Goal: Check status: Check status

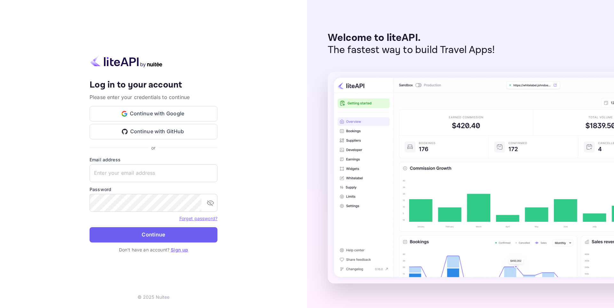
type input "[EMAIL_ADDRESS][DOMAIN_NAME]"
click at [138, 232] on button "Continue" at bounding box center [154, 234] width 128 height 15
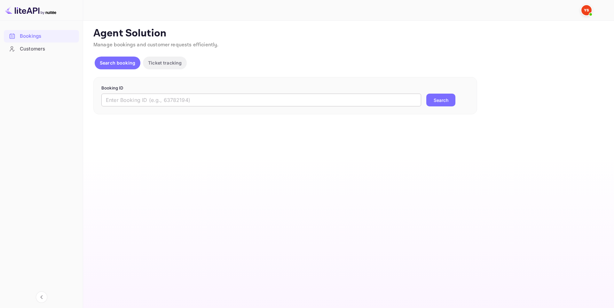
click at [138, 99] on input "text" at bounding box center [261, 100] width 320 height 13
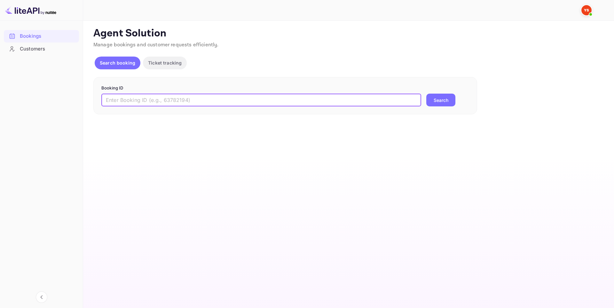
paste input "9545769"
type input "9545769"
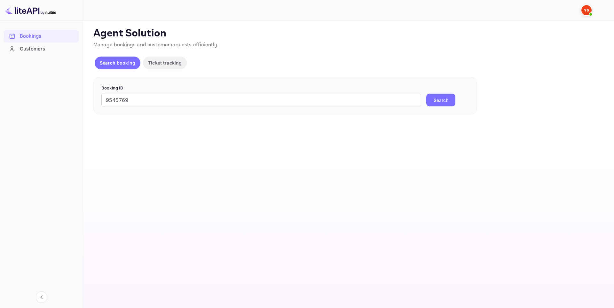
click at [443, 101] on button "Search" at bounding box center [440, 100] width 29 height 13
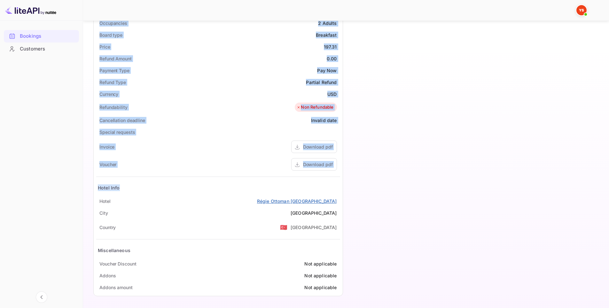
scroll to position [207, 0]
drag, startPoint x: 162, startPoint y: 92, endPoint x: 340, endPoint y: 201, distance: 208.0
click at [340, 201] on div "Unsaved Changes Ticket Affiliate URL [URL][DOMAIN_NAME] Business partner name N…" at bounding box center [342, 57] width 518 height 487
copy div "Full name [PERSON_NAME] Nationality 🇰🇿 [DEMOGRAPHIC_DATA] Email [EMAIL_ADDRESS]…"
